Goal: Find specific page/section: Find specific page/section

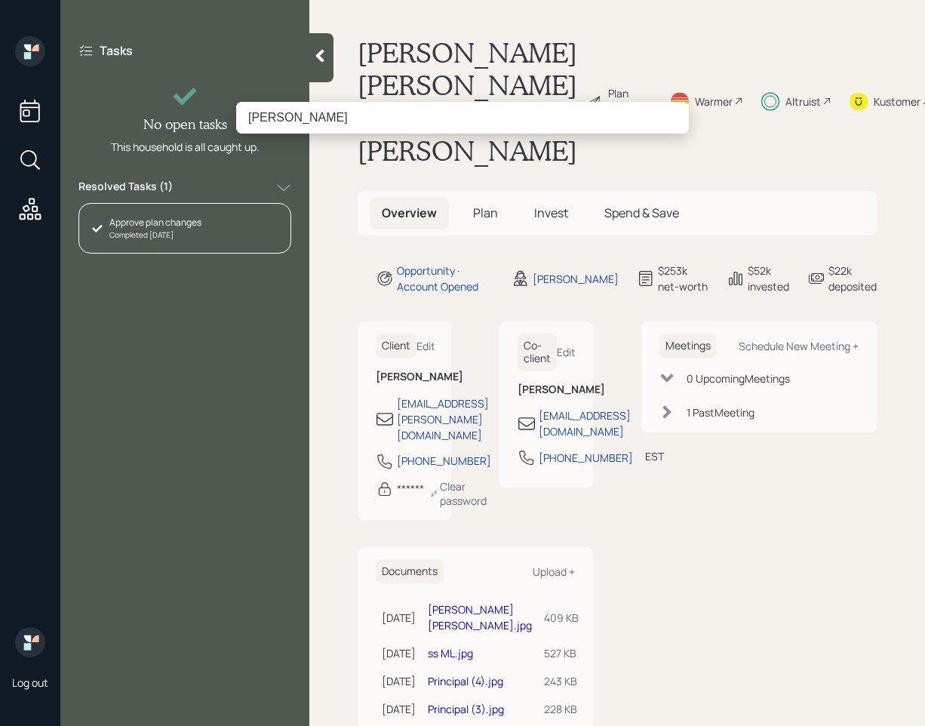
click at [289, 115] on input "[PERSON_NAME]" at bounding box center [462, 118] width 453 height 32
click at [287, 109] on input "[PERSON_NAME]" at bounding box center [462, 118] width 453 height 32
click at [289, 119] on input "Mark D Amato" at bounding box center [462, 118] width 453 height 32
drag, startPoint x: 277, startPoint y: 116, endPoint x: 220, endPoint y: 115, distance: 57.4
click at [220, 115] on div "Mark DAmato" at bounding box center [462, 363] width 925 height 726
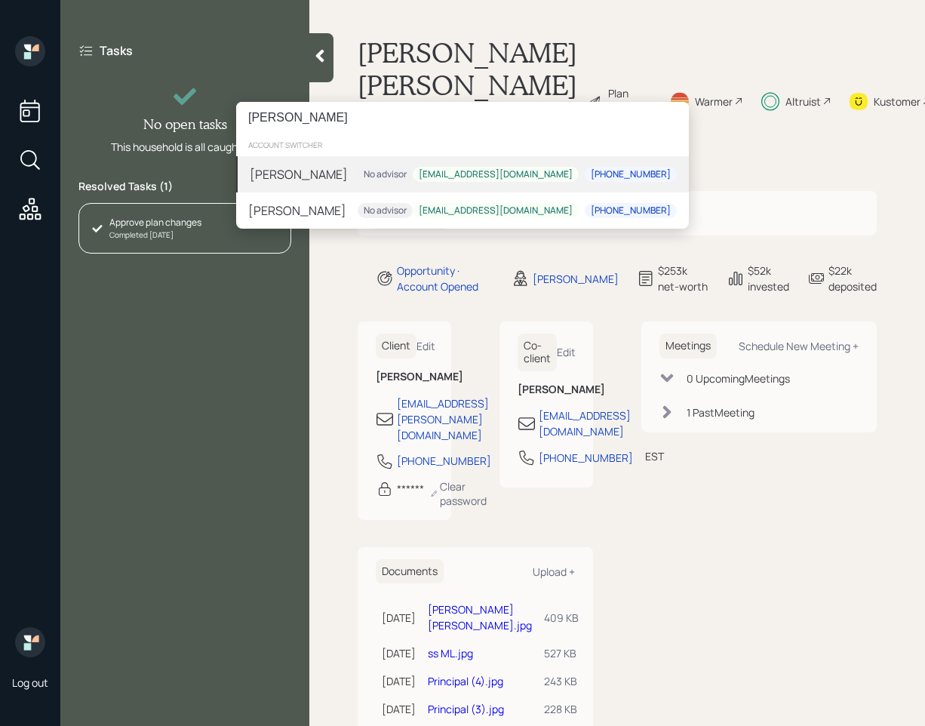
paste input "D' Amato"
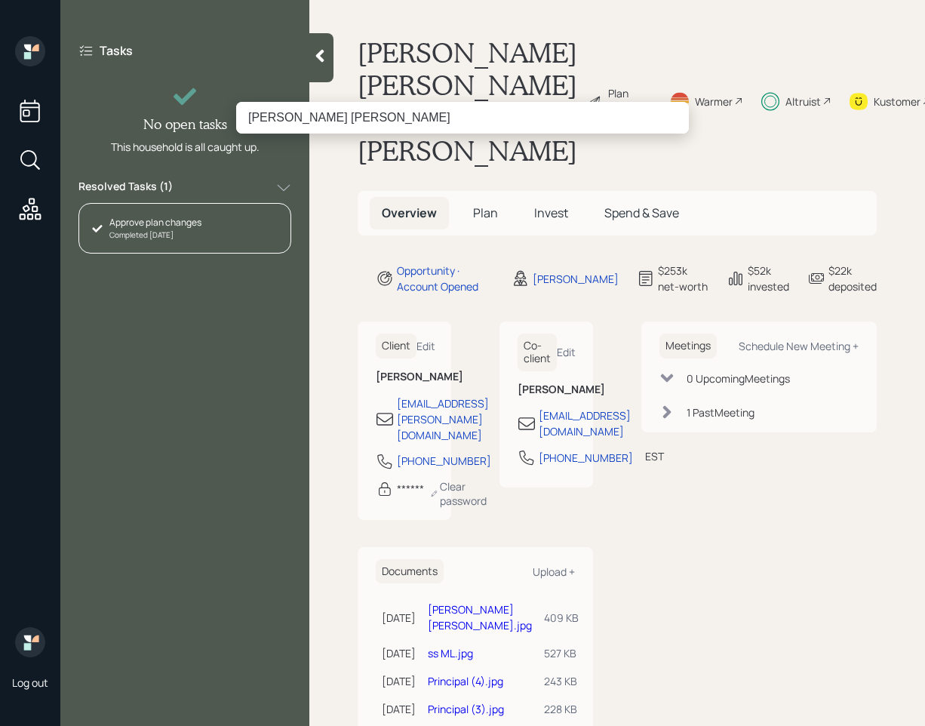
paste input
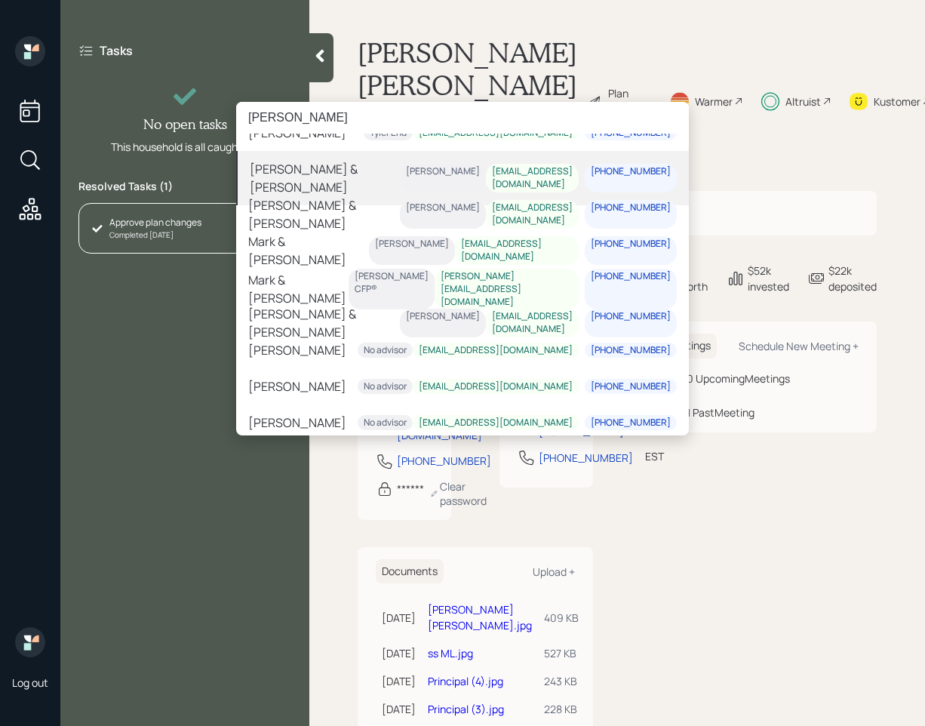
scroll to position [143, 0]
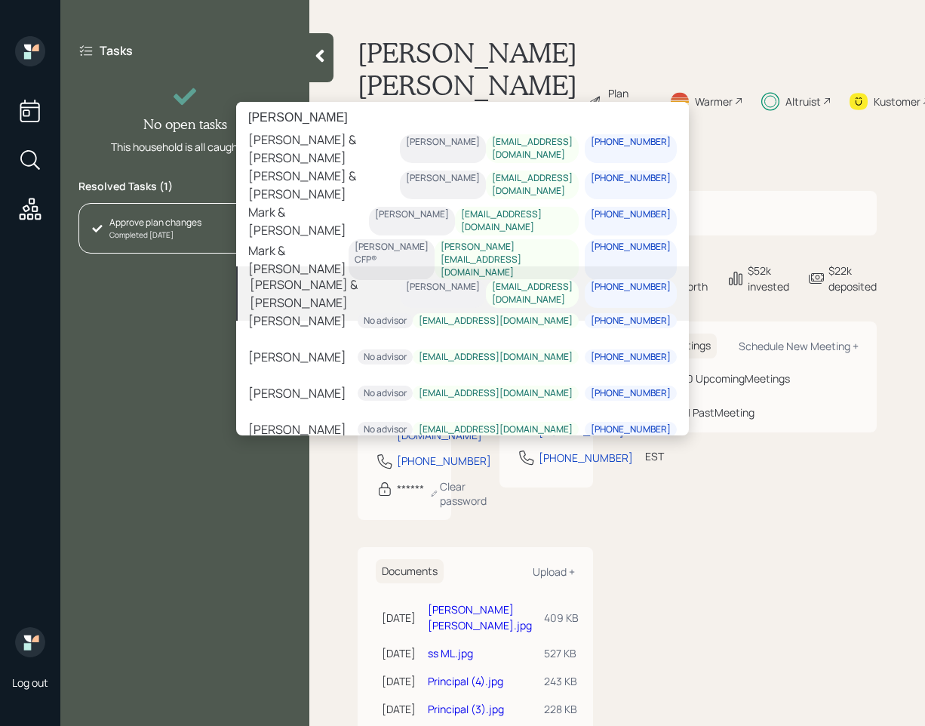
type input "Mark D"
click at [361, 292] on div "[PERSON_NAME] & [PERSON_NAME]" at bounding box center [325, 293] width 150 height 36
